Goal: Task Accomplishment & Management: Manage account settings

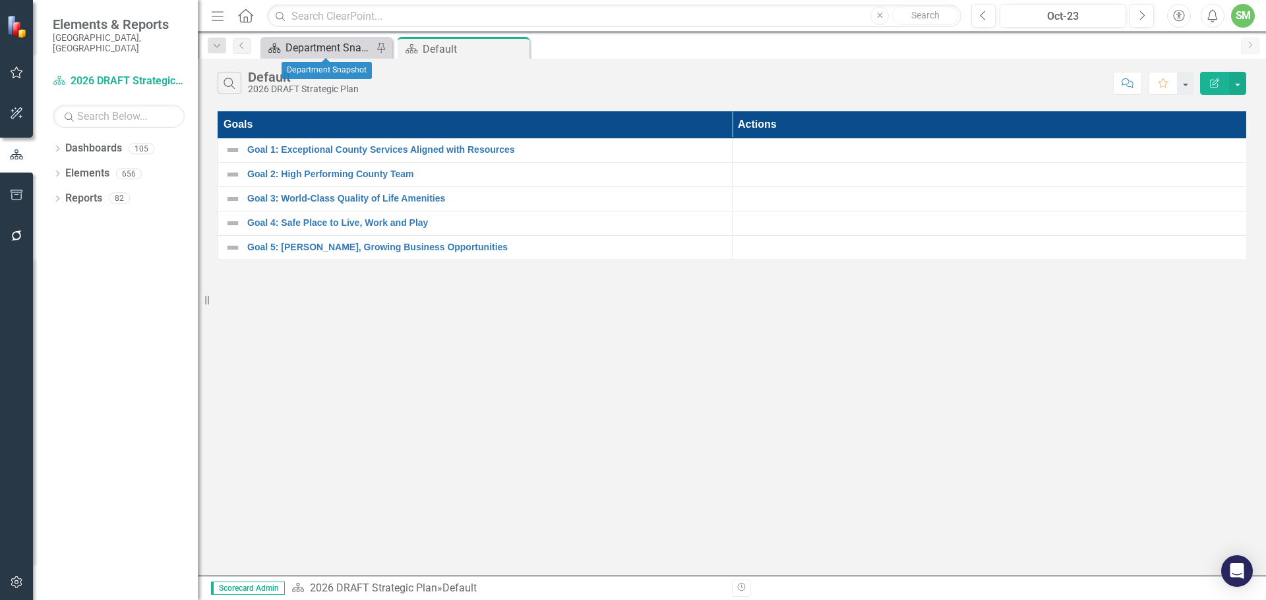
click at [334, 45] on div "Department Snapshot" at bounding box center [328, 48] width 87 height 16
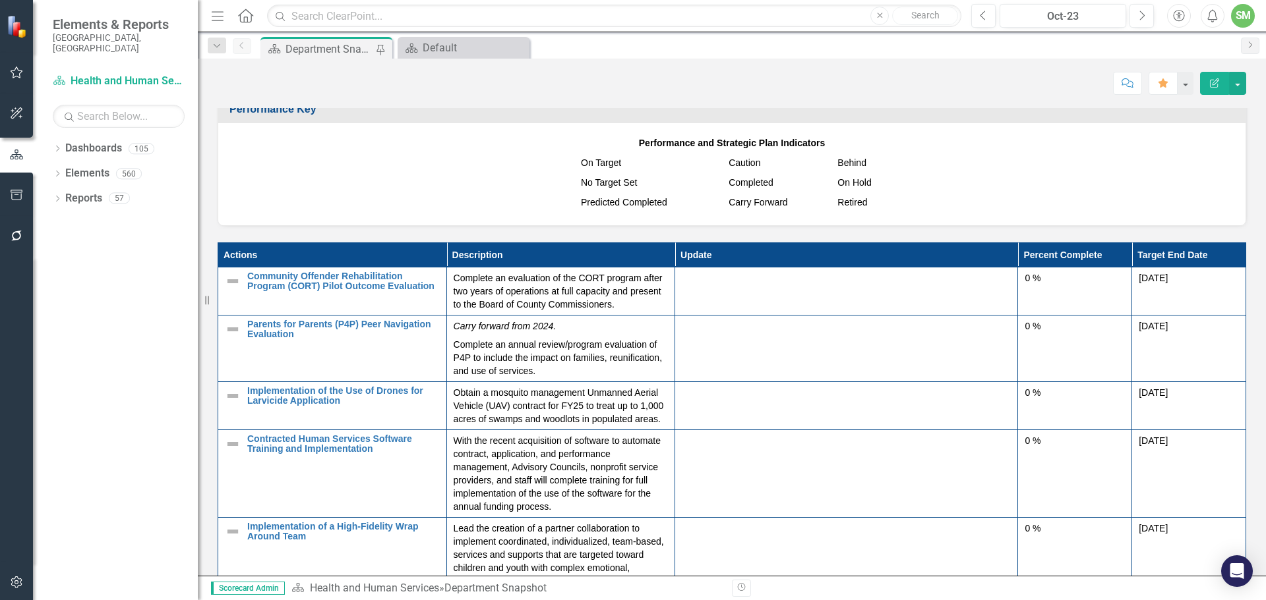
scroll to position [1450, 0]
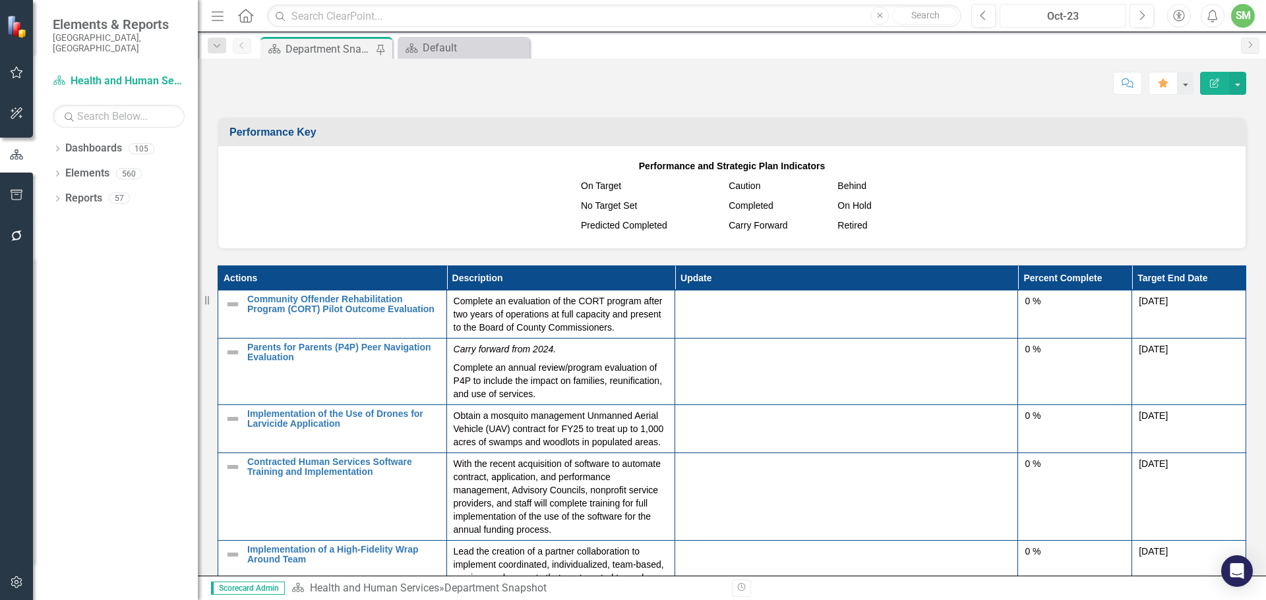
click at [1070, 15] on div "Oct-23" at bounding box center [1062, 17] width 117 height 16
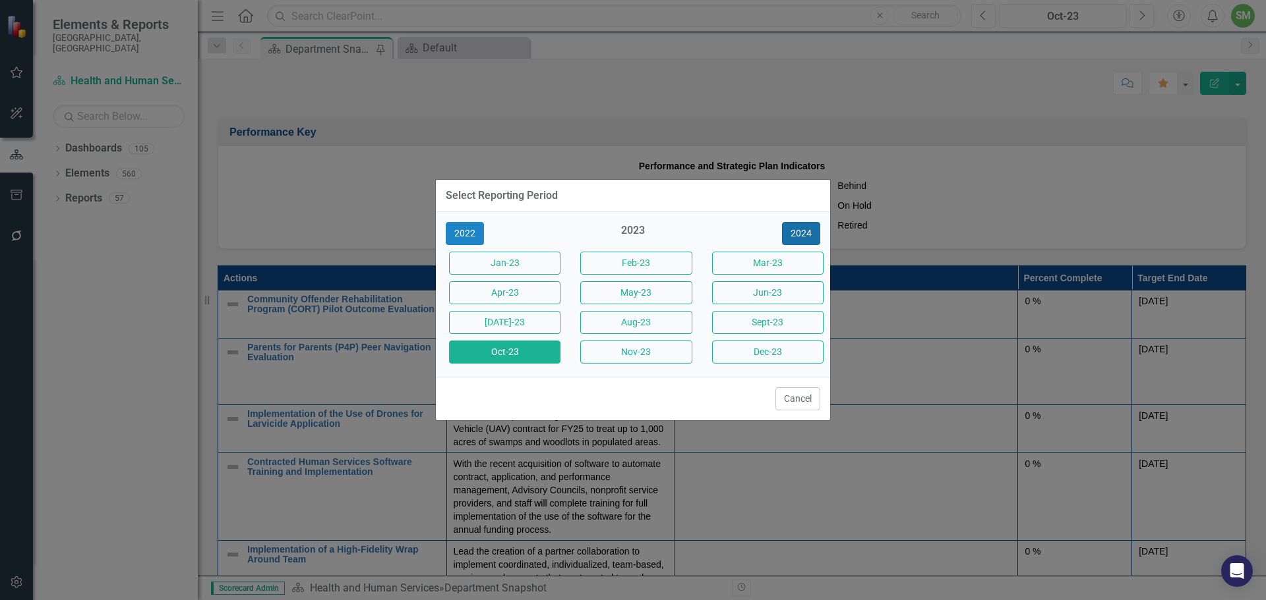
click at [797, 231] on button "2024" at bounding box center [801, 233] width 38 height 23
click at [798, 231] on button "2025" at bounding box center [801, 233] width 38 height 23
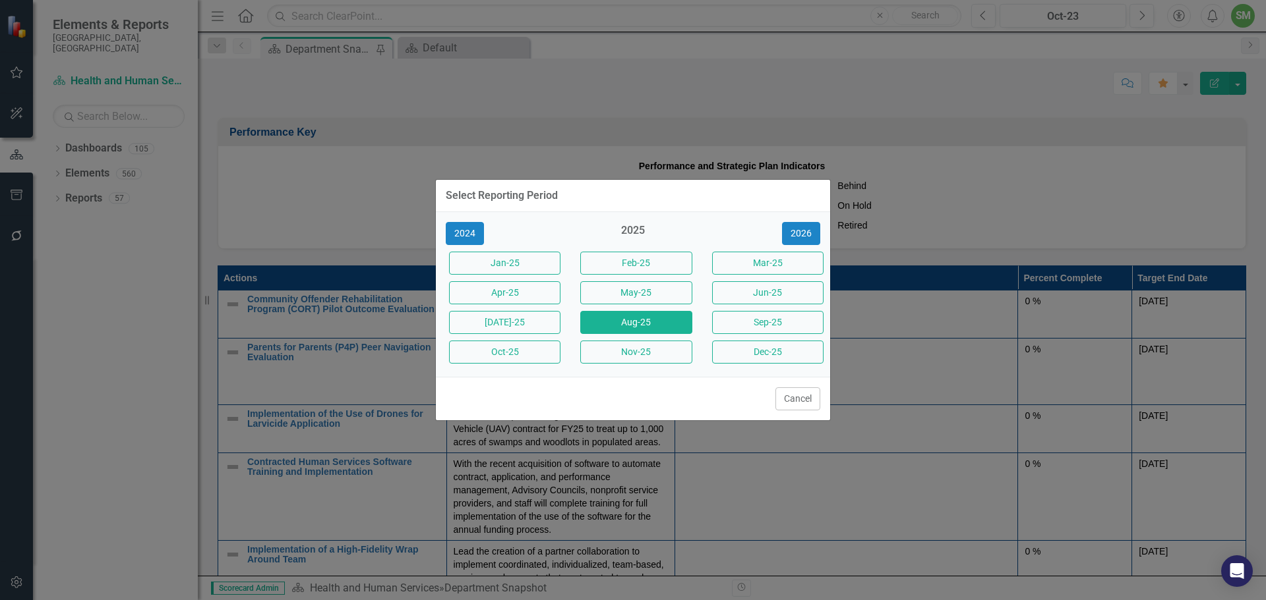
click at [635, 323] on button "Aug-25" at bounding box center [635, 322] width 111 height 23
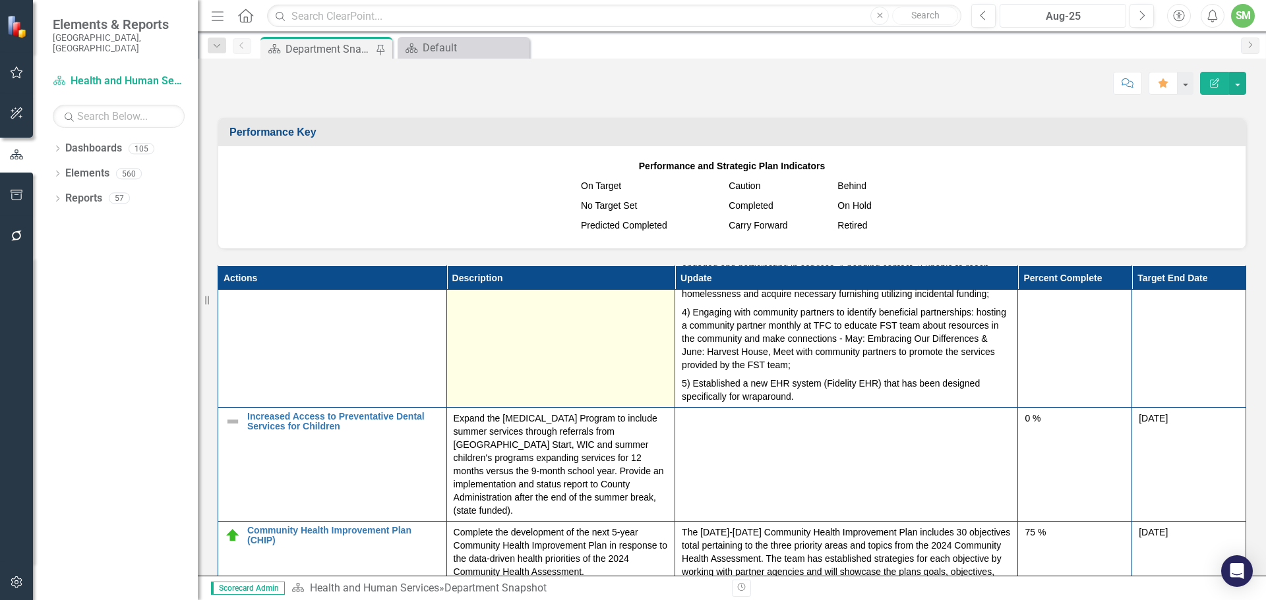
scroll to position [527, 0]
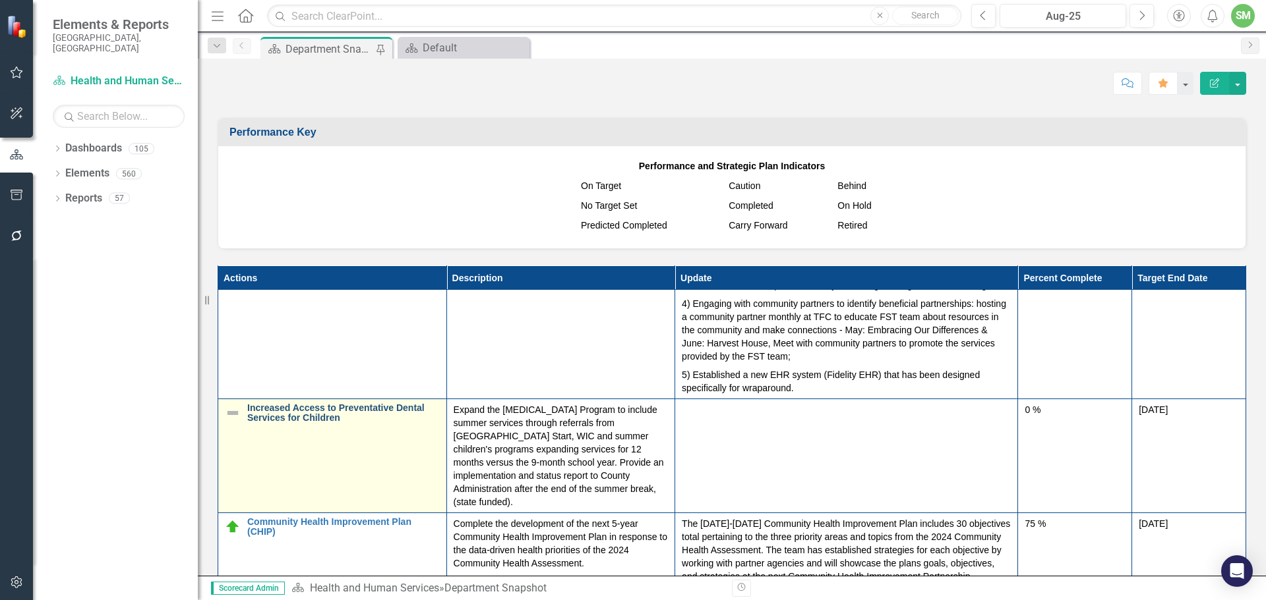
click at [283, 424] on link "Increased Access to Preventative Dental Services for Children" at bounding box center [343, 413] width 192 height 20
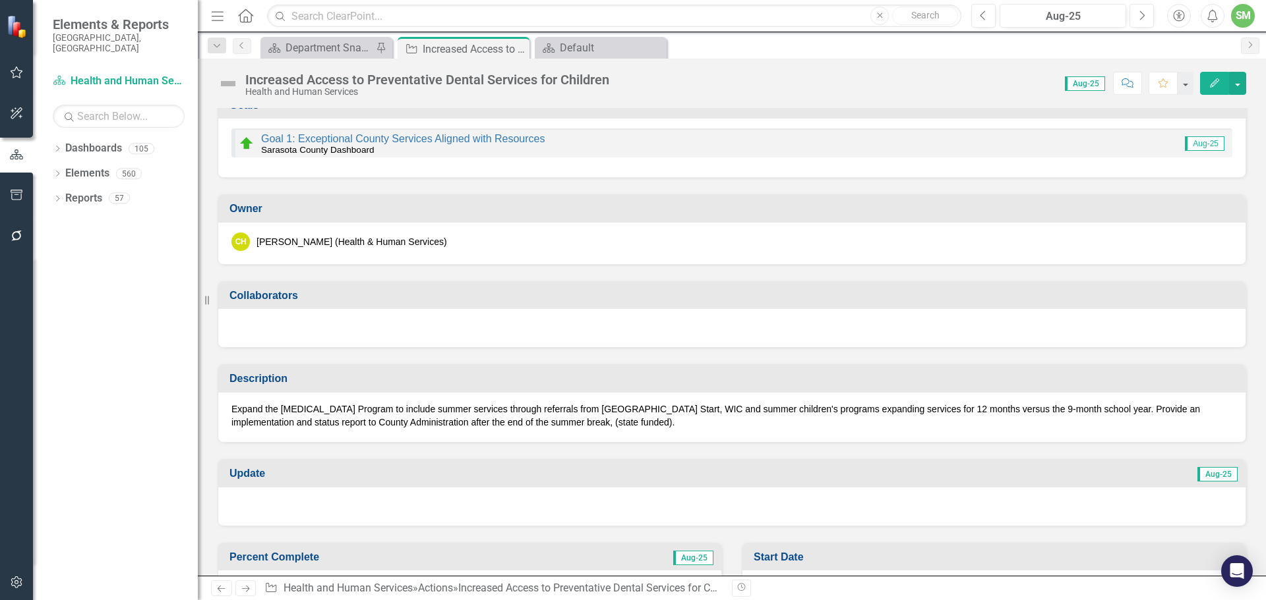
scroll to position [66, 0]
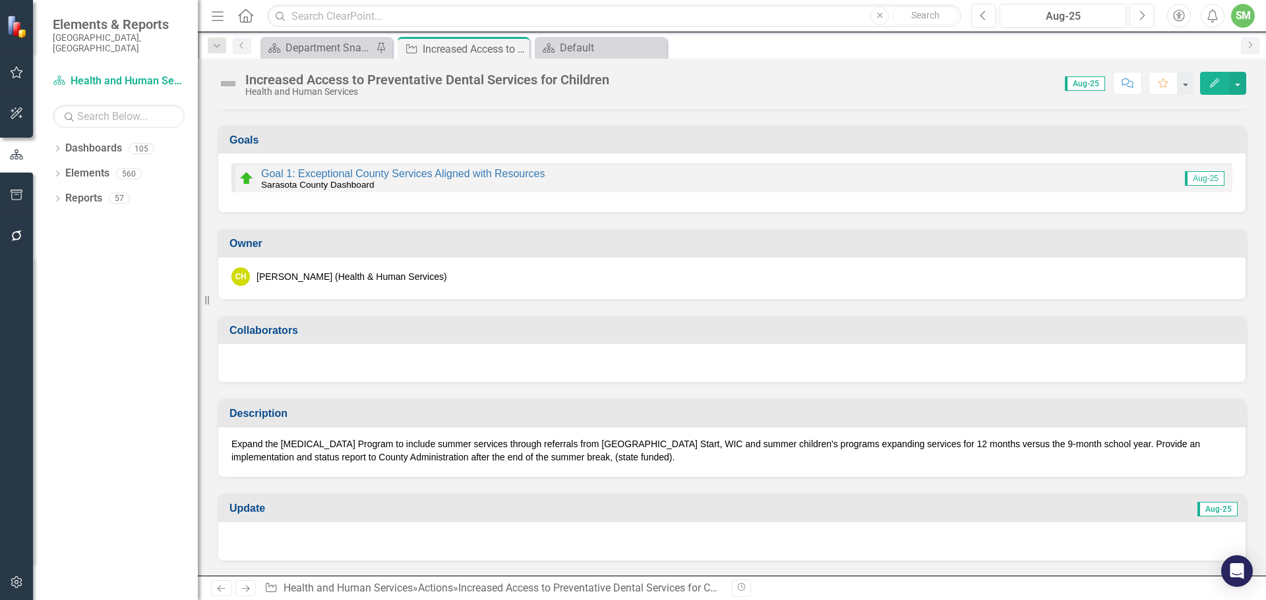
click at [232, 85] on img at bounding box center [228, 83] width 21 height 21
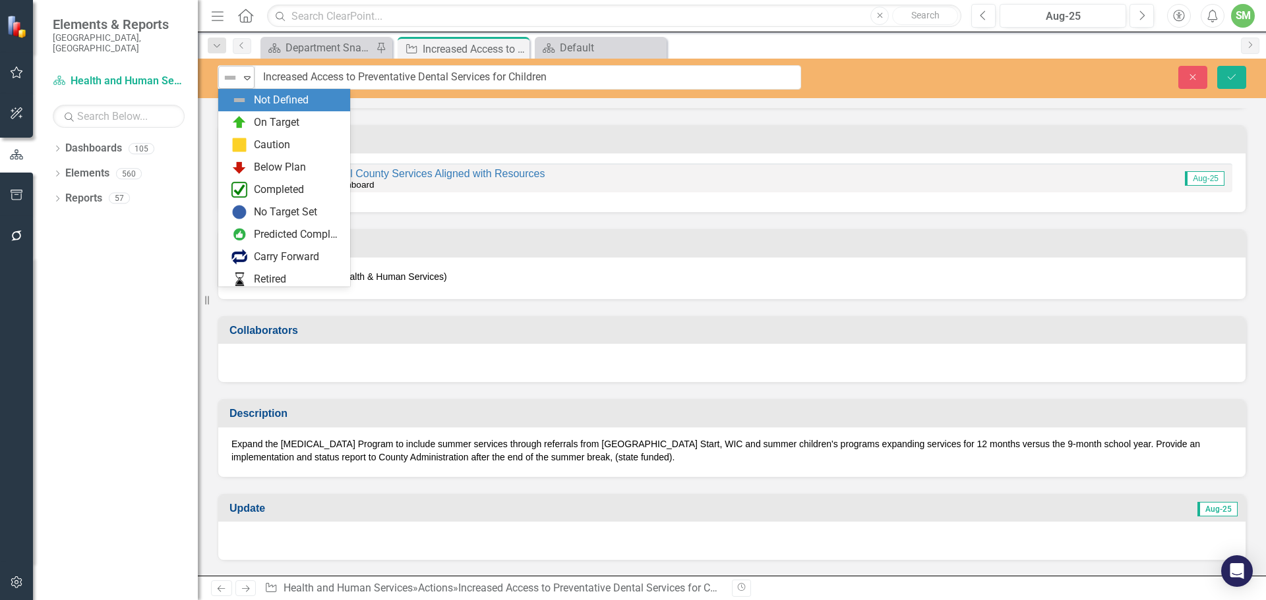
click at [246, 76] on icon "Expand" at bounding box center [247, 78] width 13 height 11
click at [285, 187] on div "Completed" at bounding box center [279, 190] width 50 height 15
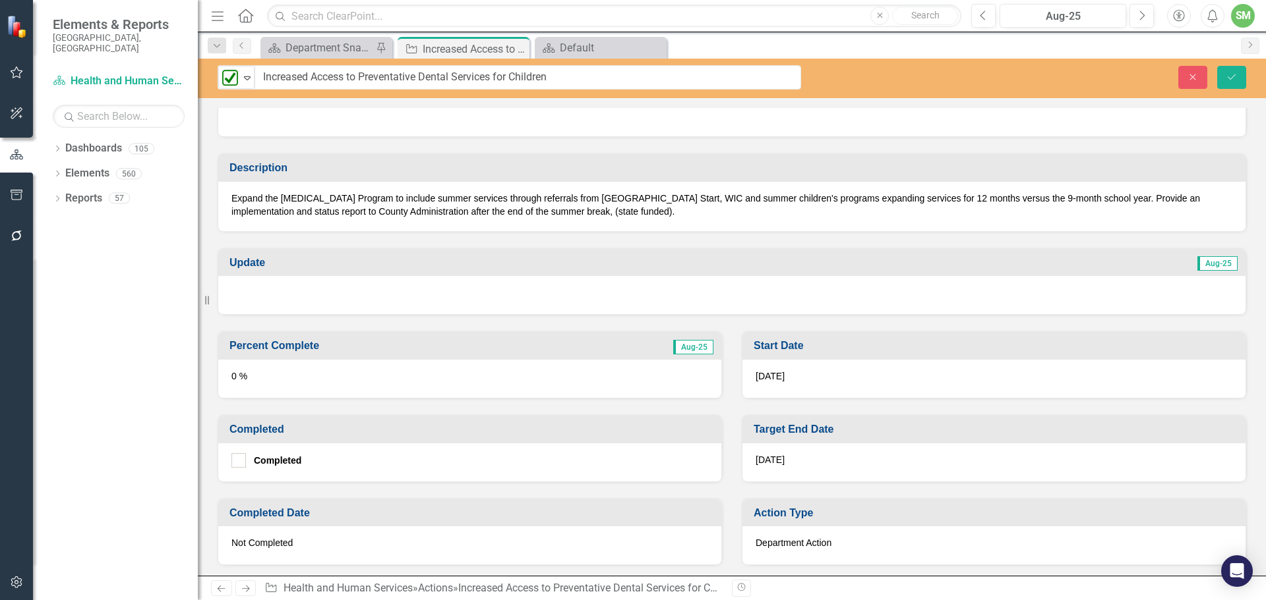
scroll to position [330, 0]
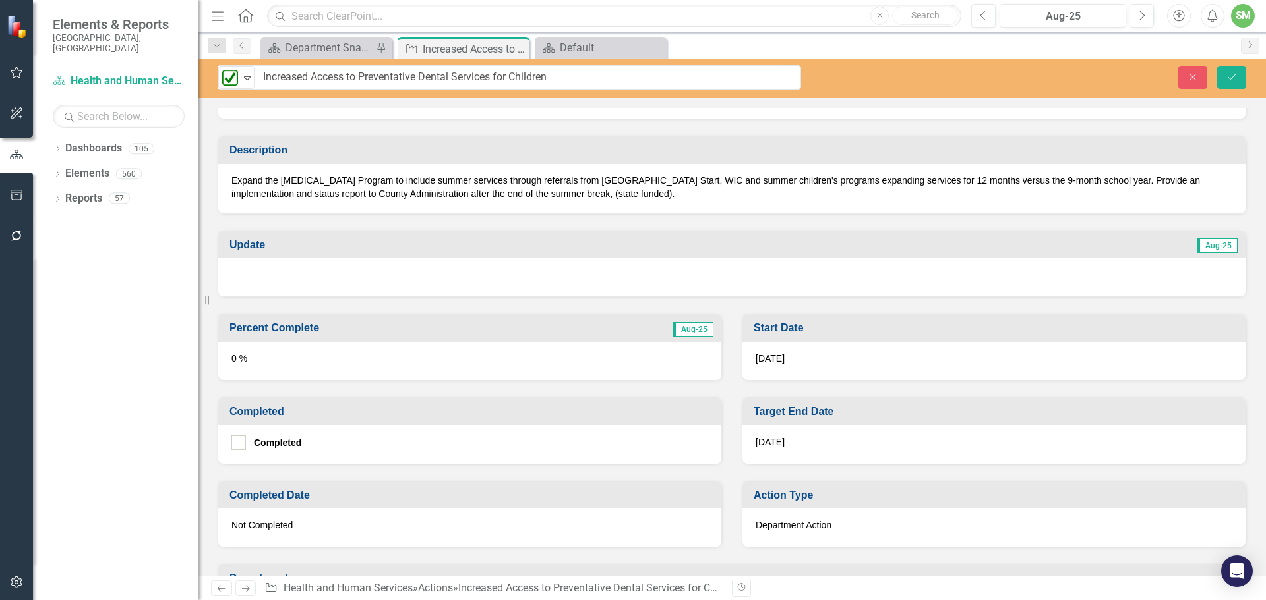
click at [288, 271] on div at bounding box center [731, 277] width 1027 height 38
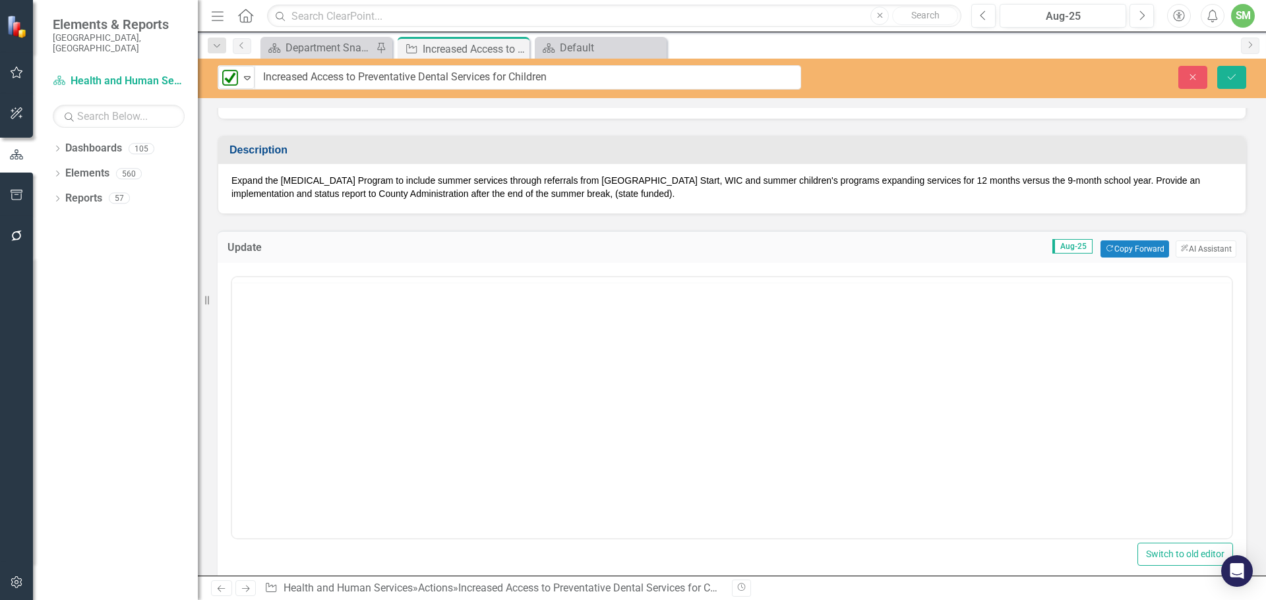
scroll to position [0, 0]
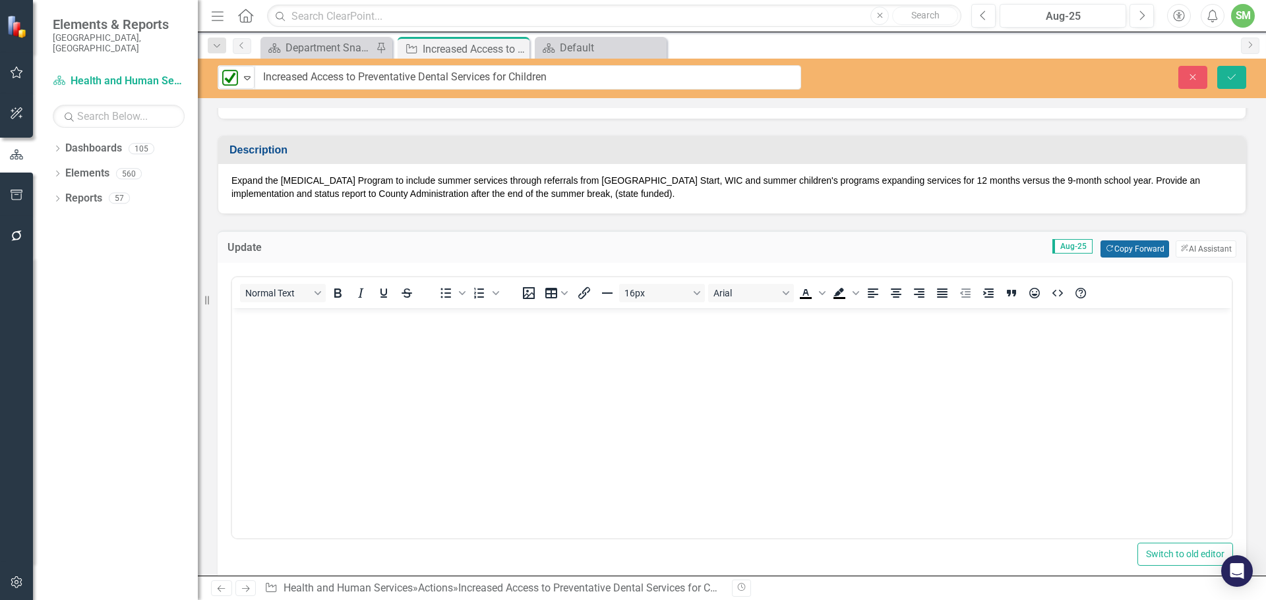
click at [1105, 248] on button "Copy Forward Copy Forward" at bounding box center [1134, 249] width 68 height 17
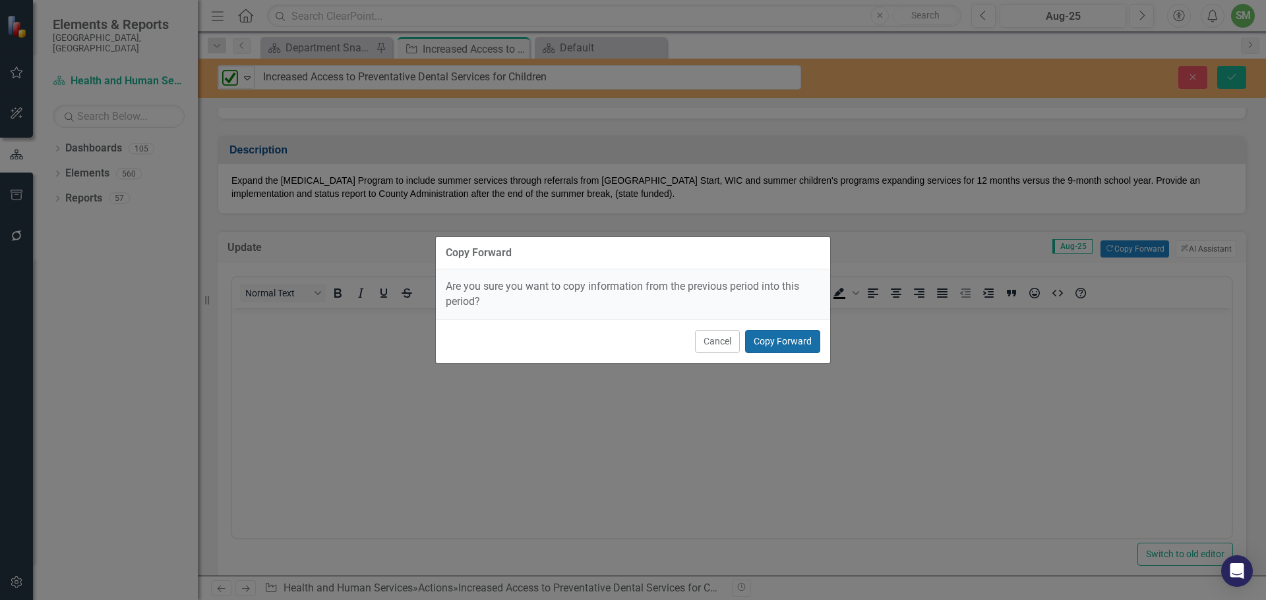
click at [761, 337] on button "Copy Forward" at bounding box center [782, 341] width 75 height 23
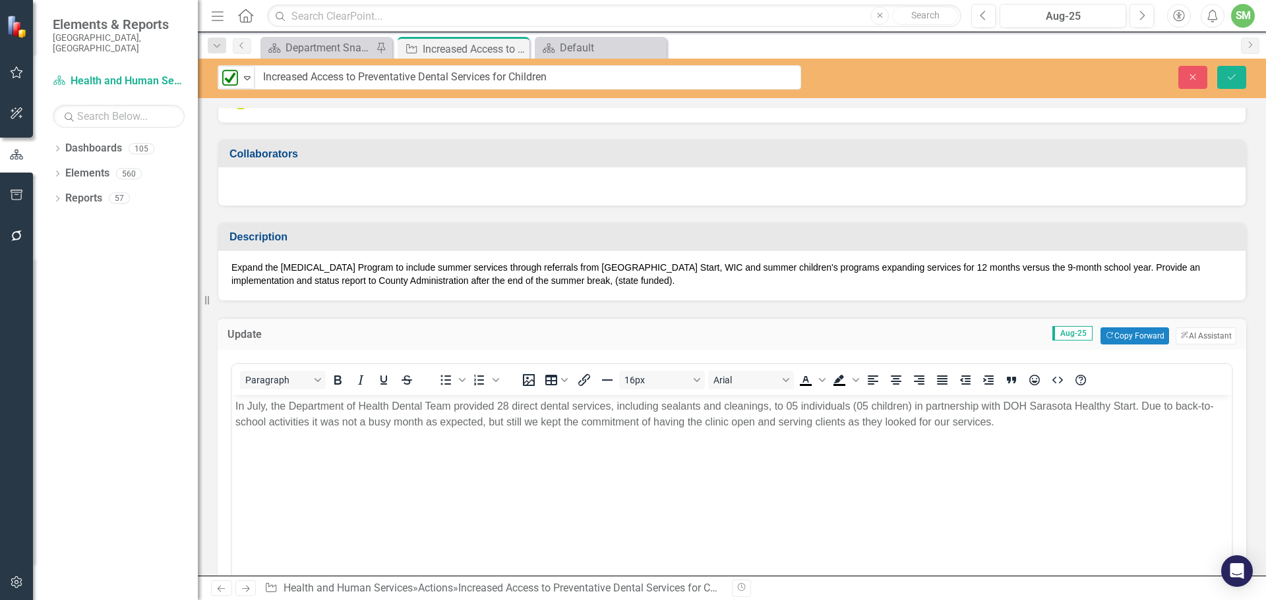
scroll to position [264, 0]
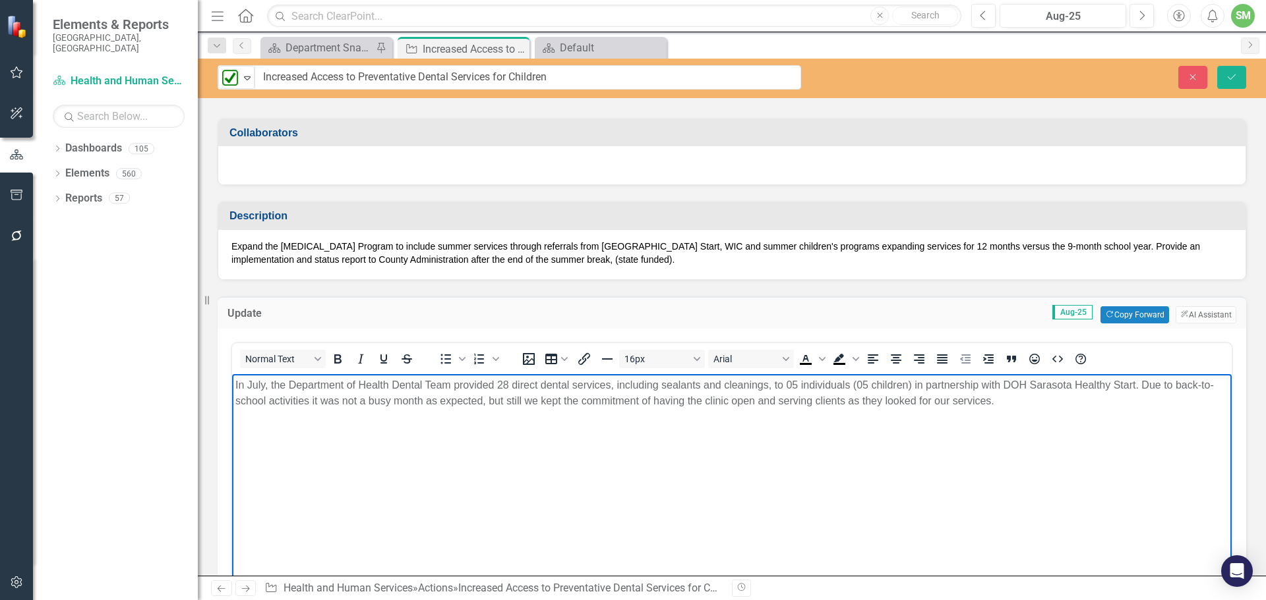
click at [387, 407] on p "In July, the Department of Health Dental Team provided 28 direct dental service…" at bounding box center [731, 393] width 993 height 32
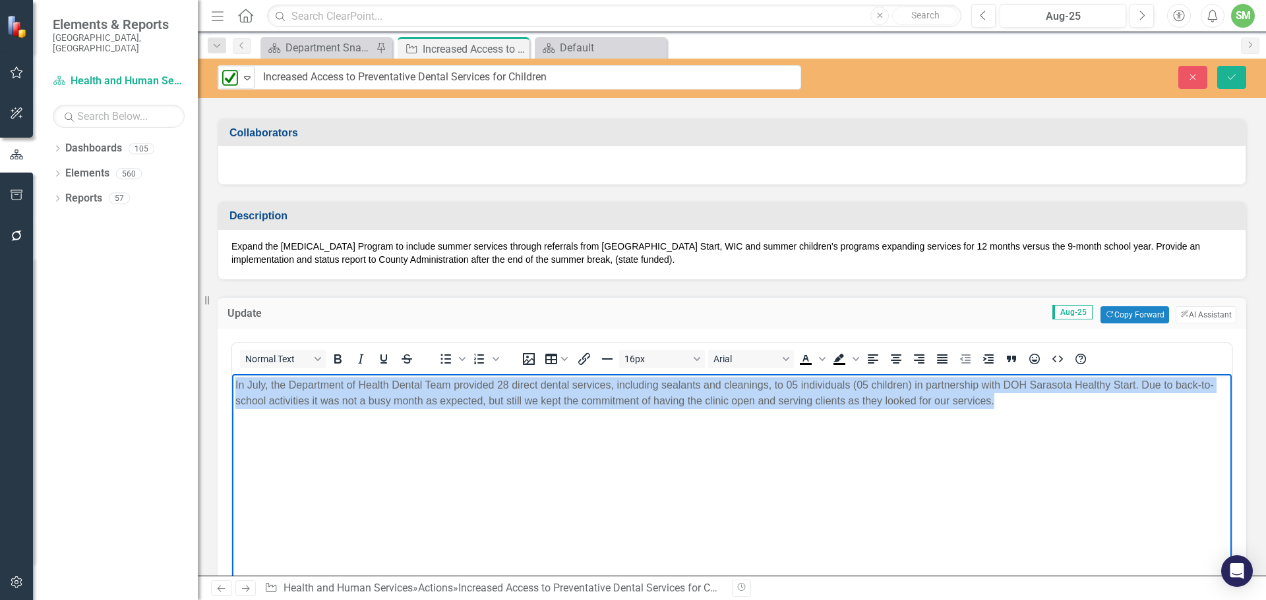
click at [387, 407] on p "In July, the Department of Health Dental Team provided 28 direct dental service…" at bounding box center [731, 393] width 993 height 32
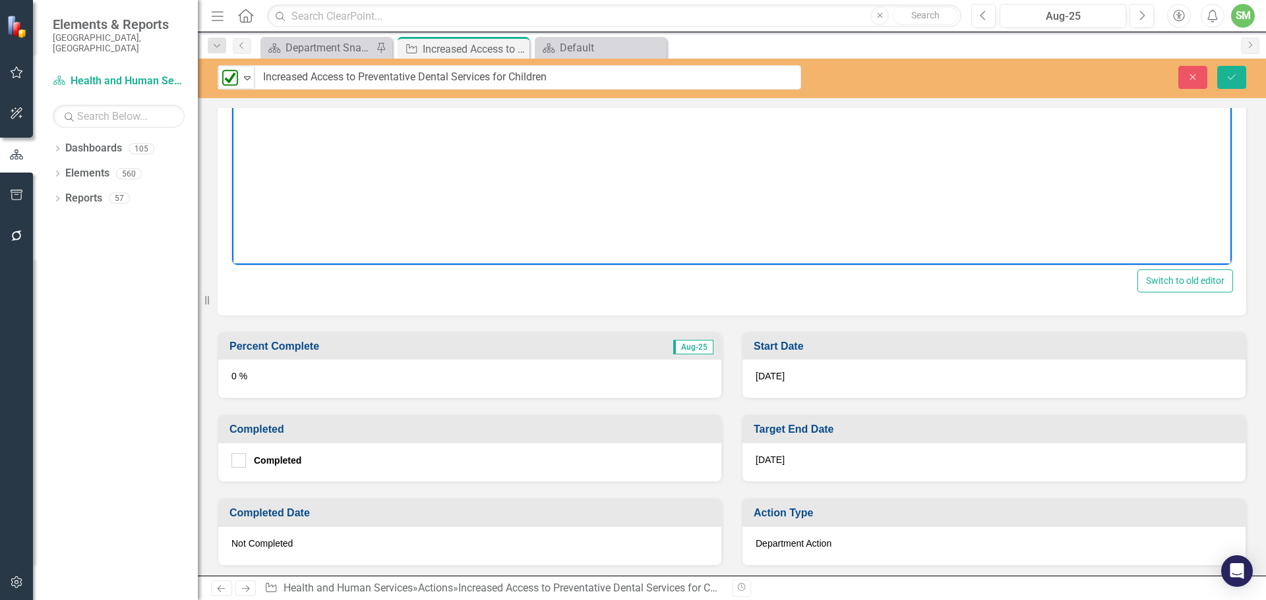
scroll to position [659, 0]
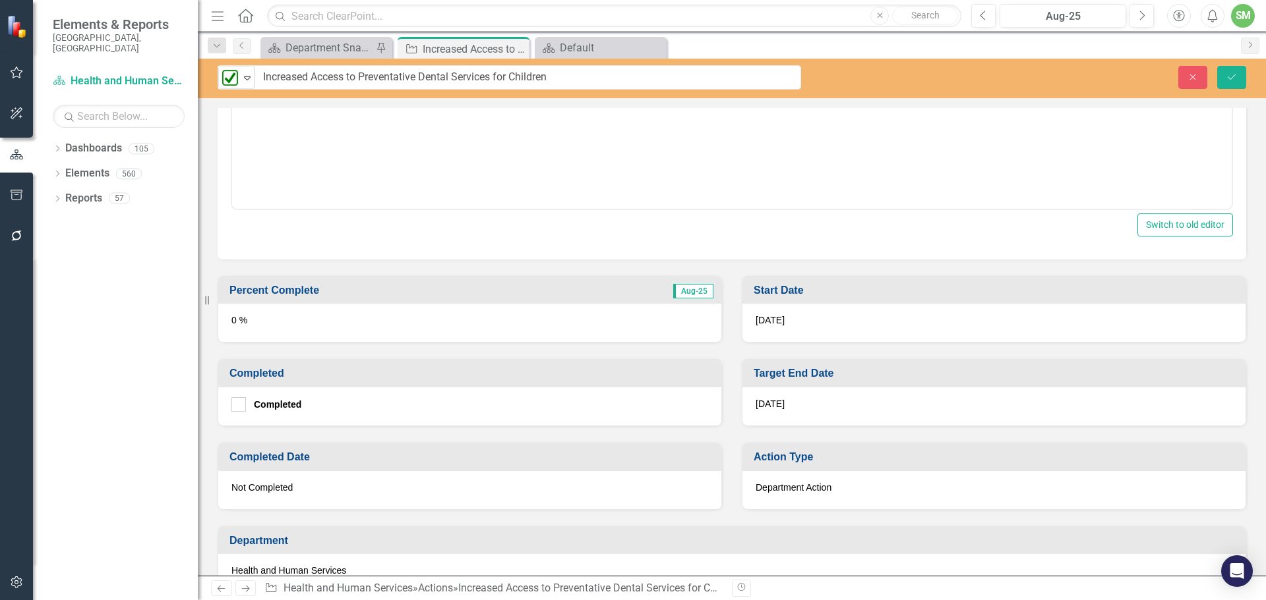
click at [234, 325] on div "0 %" at bounding box center [469, 323] width 503 height 38
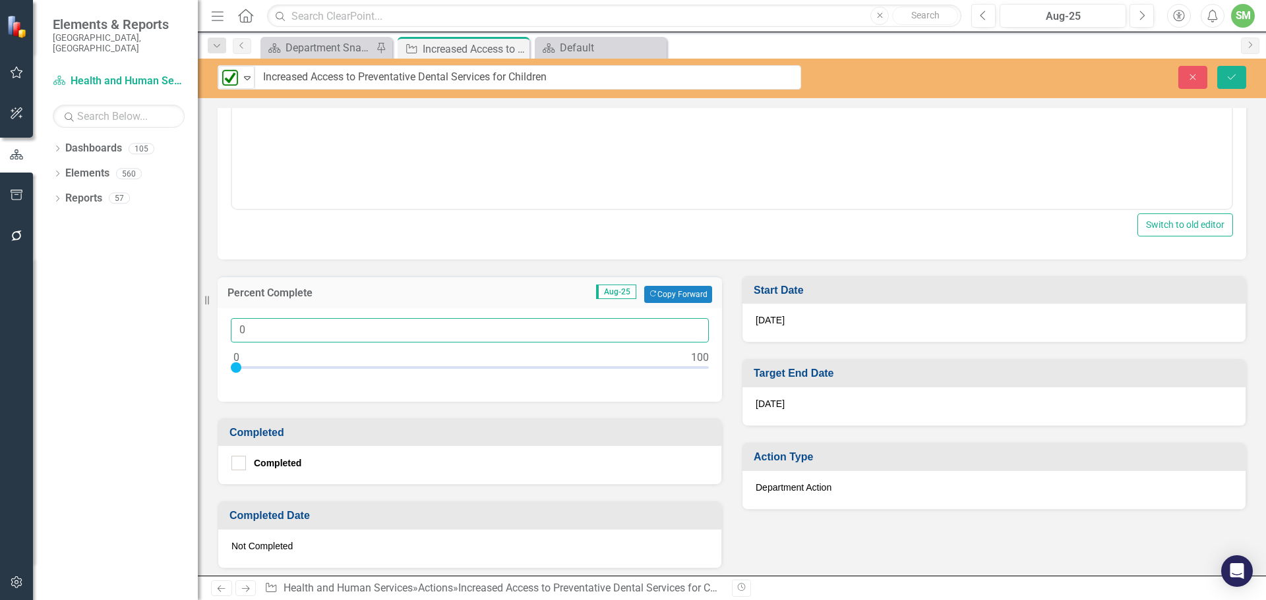
click at [237, 323] on input "0" at bounding box center [470, 330] width 478 height 24
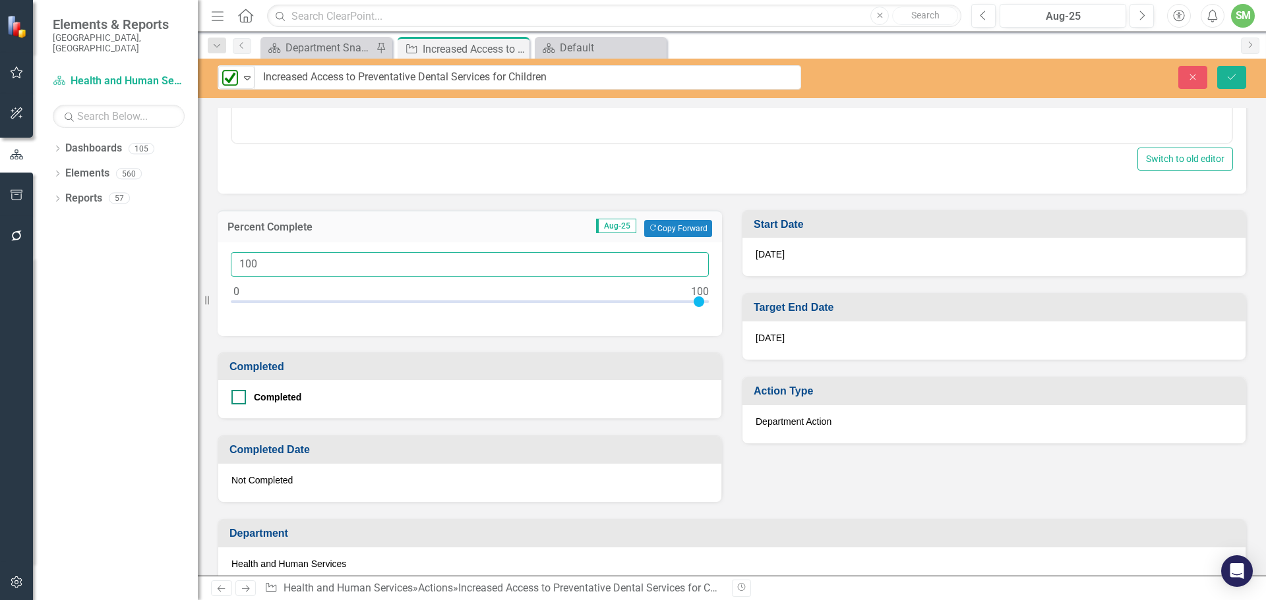
type input "100"
click at [240, 394] on div at bounding box center [238, 397] width 15 height 15
click at [240, 394] on input "Completed" at bounding box center [235, 394] width 9 height 9
checkbox input "true"
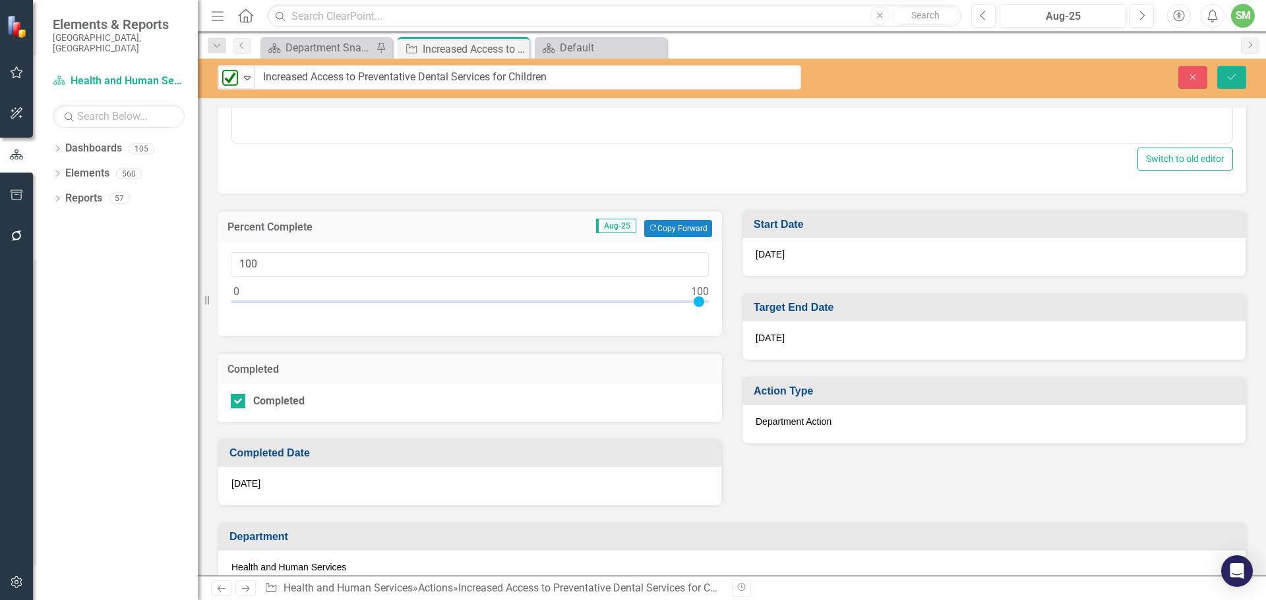
click at [348, 486] on div "[DATE]" at bounding box center [469, 486] width 503 height 38
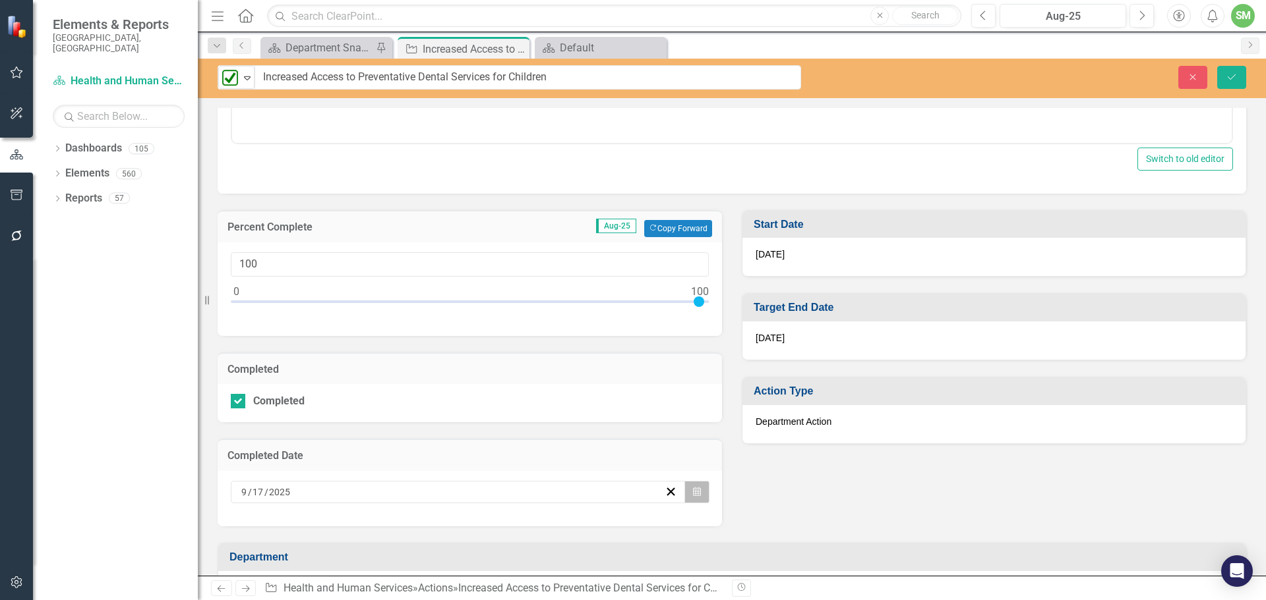
click at [695, 493] on icon "button" at bounding box center [697, 491] width 8 height 9
click at [383, 323] on button "‹" at bounding box center [384, 323] width 29 height 29
click at [519, 463] on abbr "29" at bounding box center [520, 462] width 11 height 11
click at [1231, 73] on icon "Save" at bounding box center [1231, 77] width 12 height 9
